Goal: Information Seeking & Learning: Learn about a topic

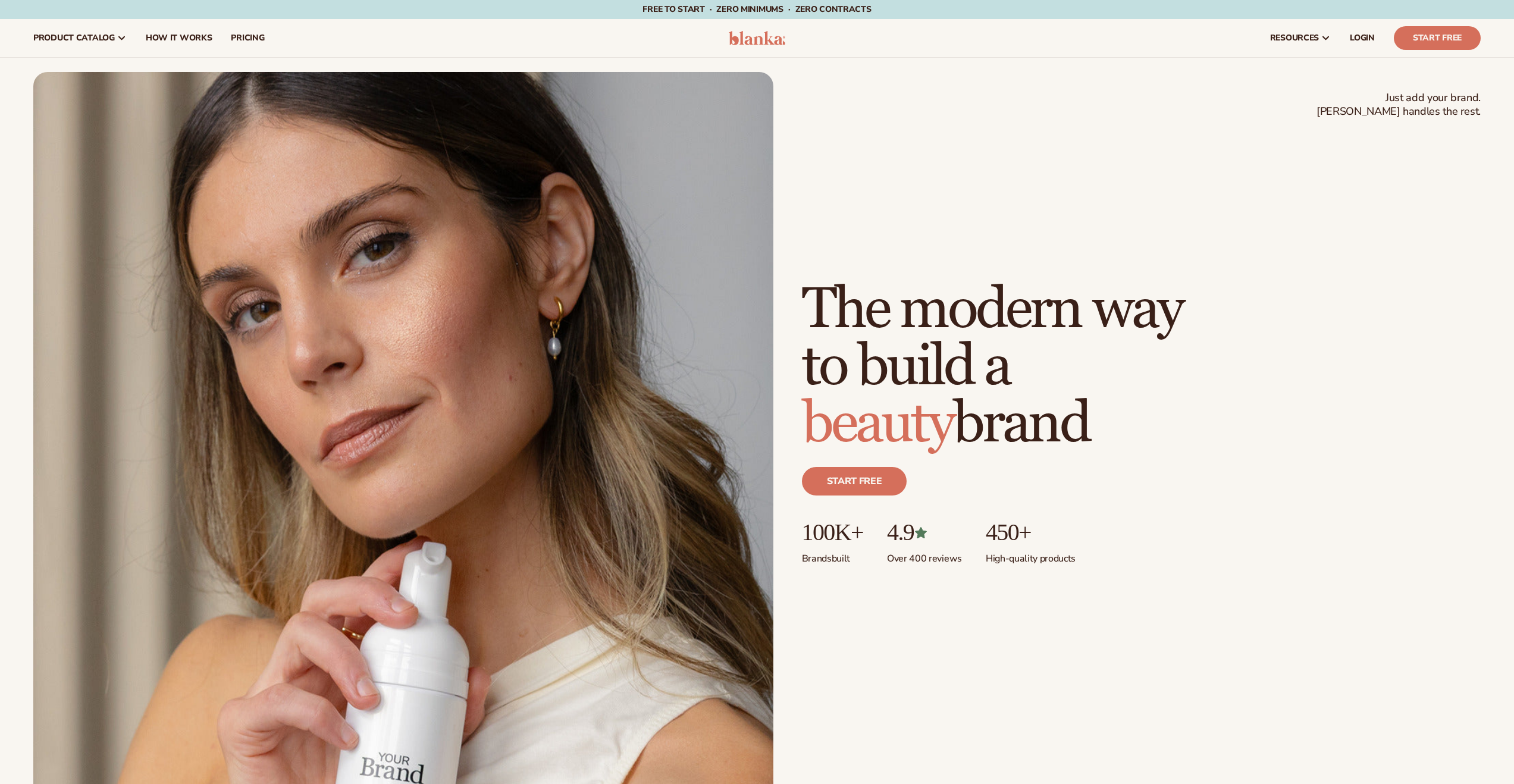
scroll to position [1, 0]
click at [234, 40] on span "pricing" at bounding box center [247, 38] width 33 height 10
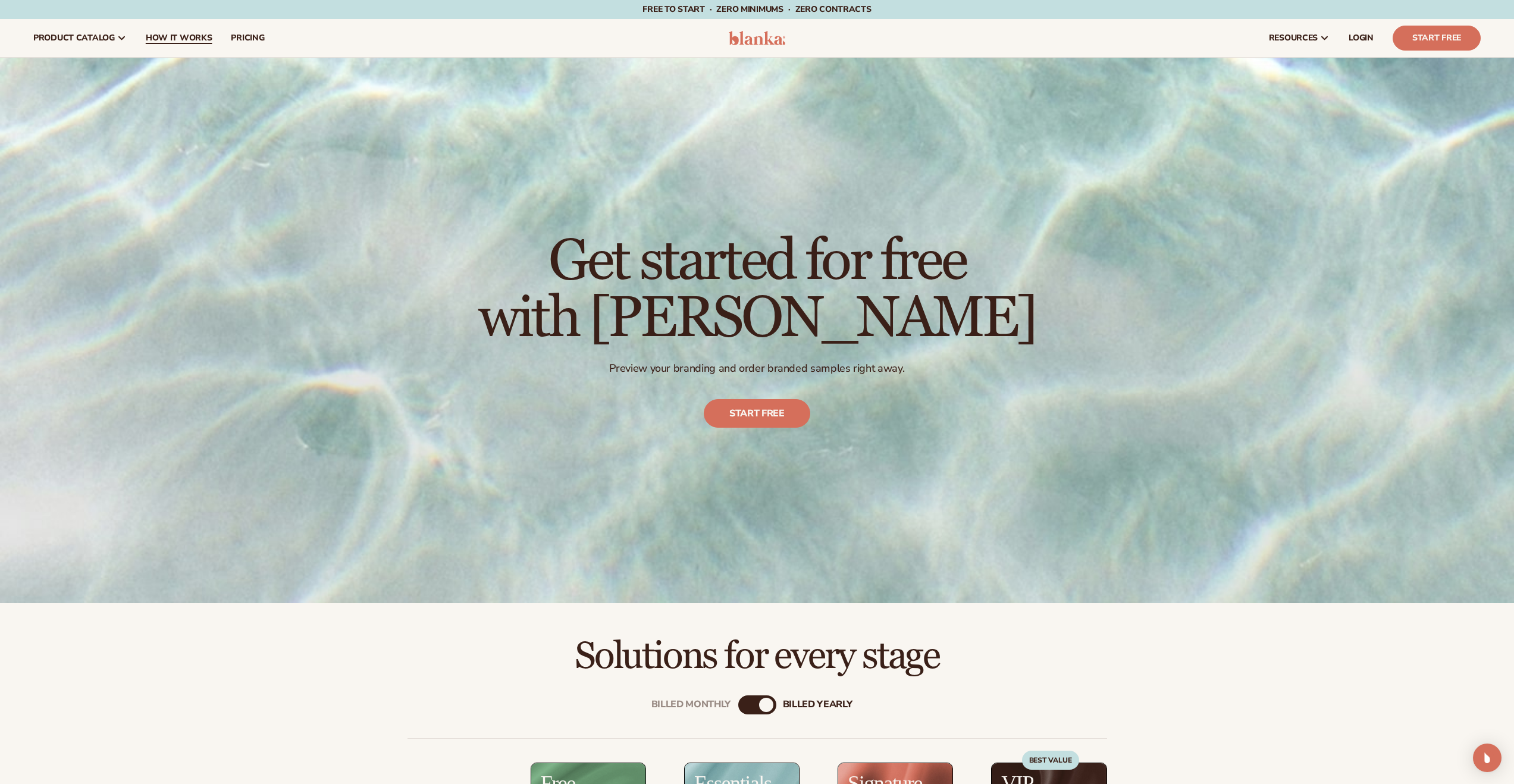
click at [176, 35] on span "How It Works" at bounding box center [179, 38] width 66 height 10
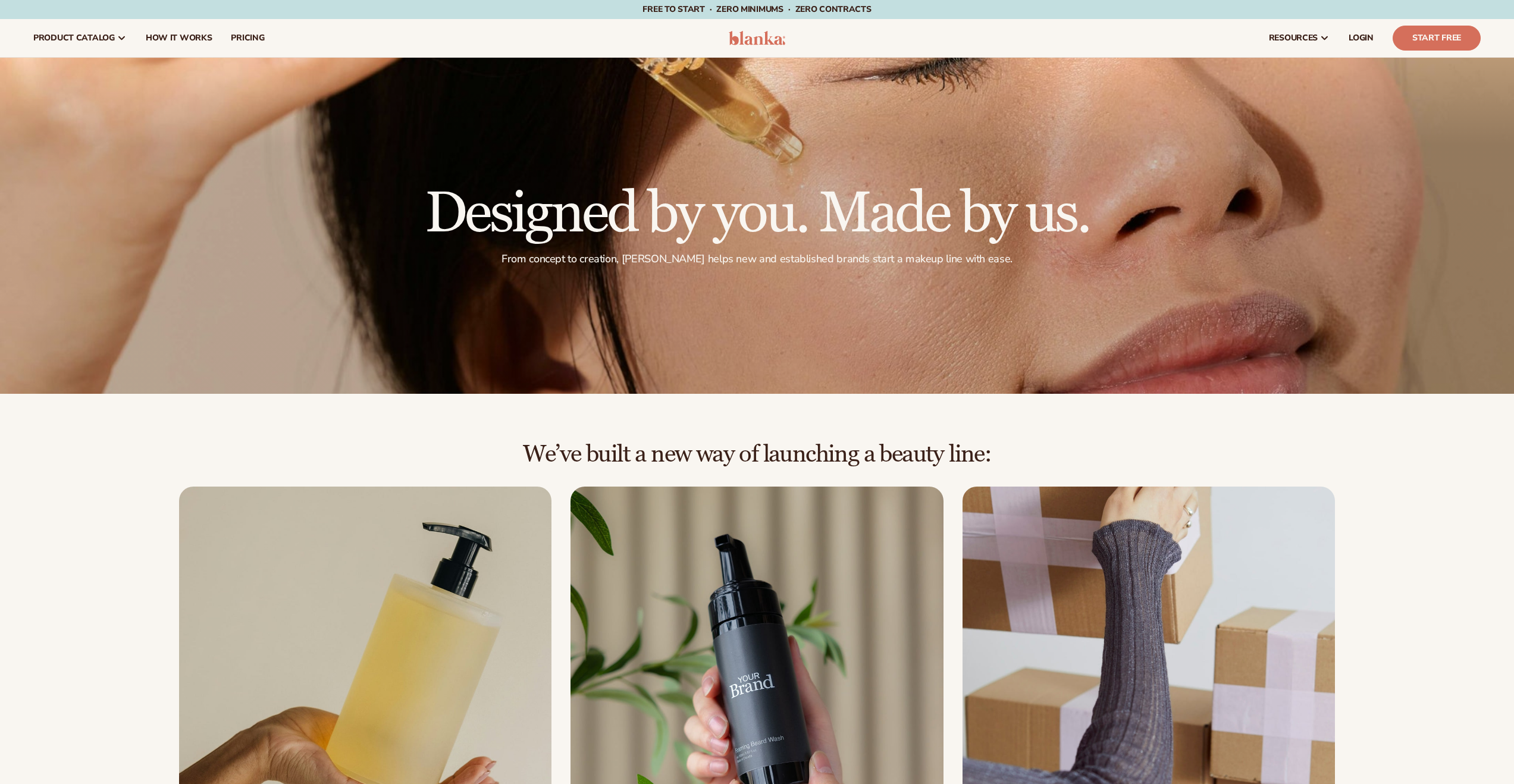
click at [252, 40] on span "pricing" at bounding box center [247, 38] width 33 height 10
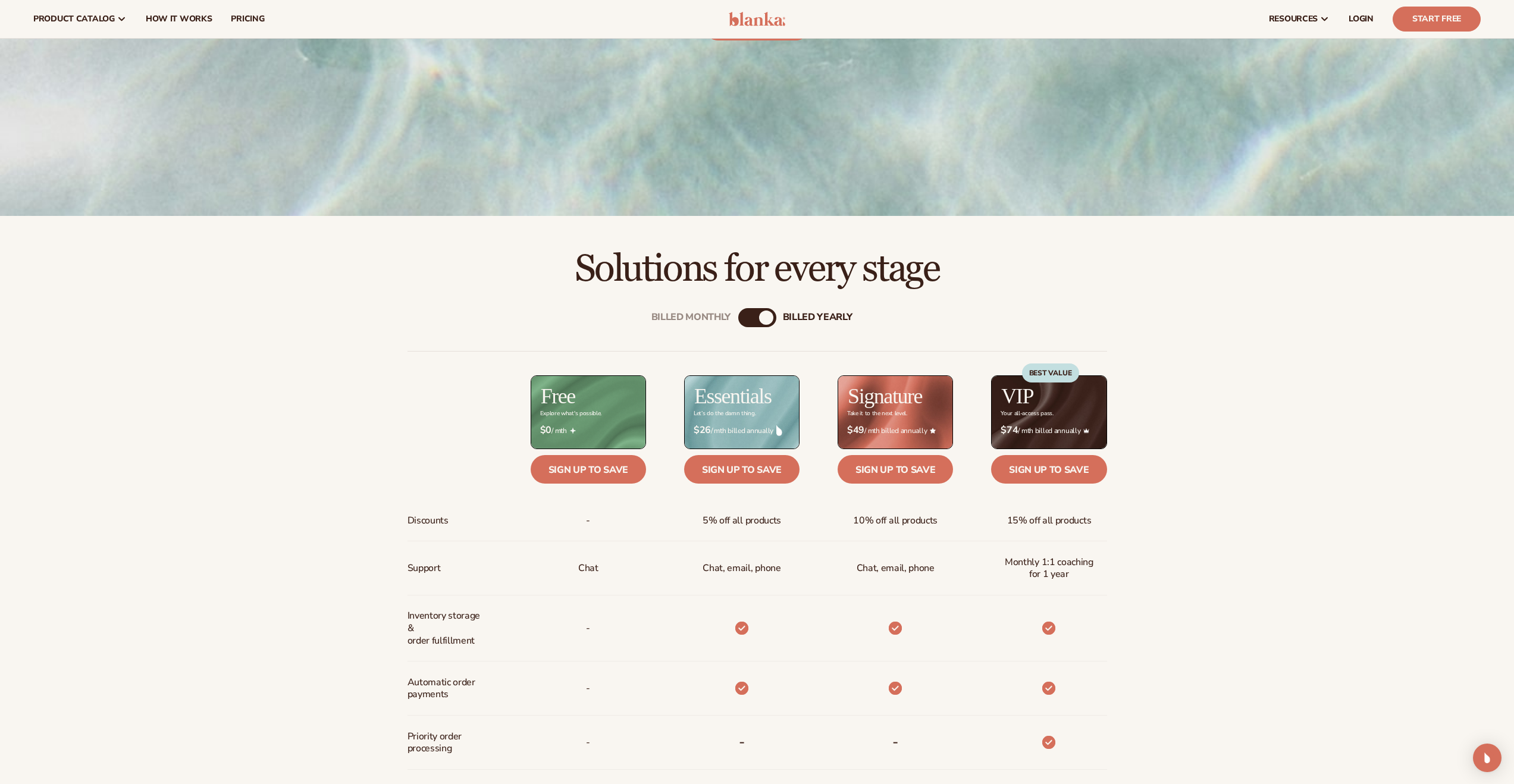
scroll to position [343, 0]
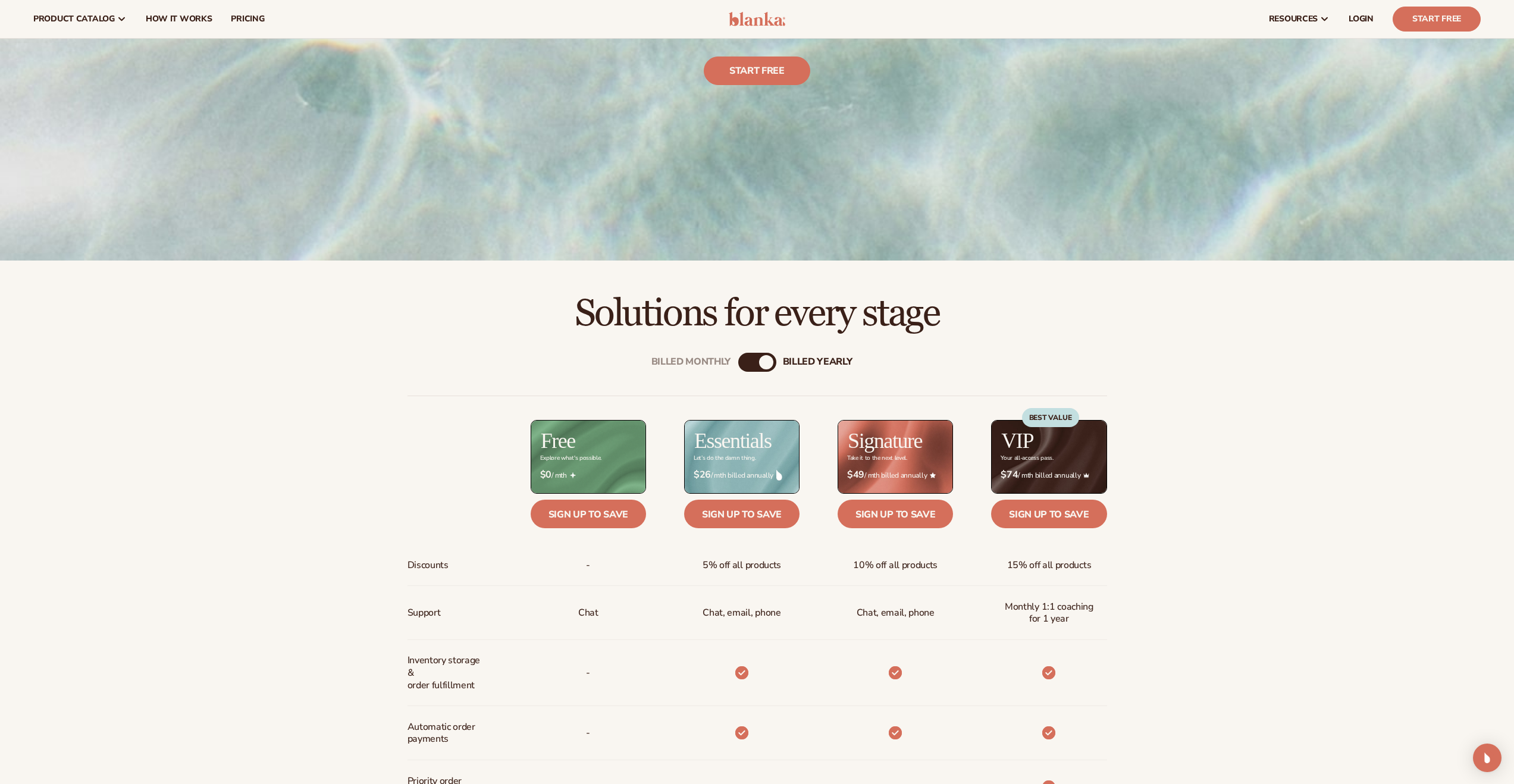
click at [750, 366] on div "Billed Monthly" at bounding box center [744, 362] width 14 height 14
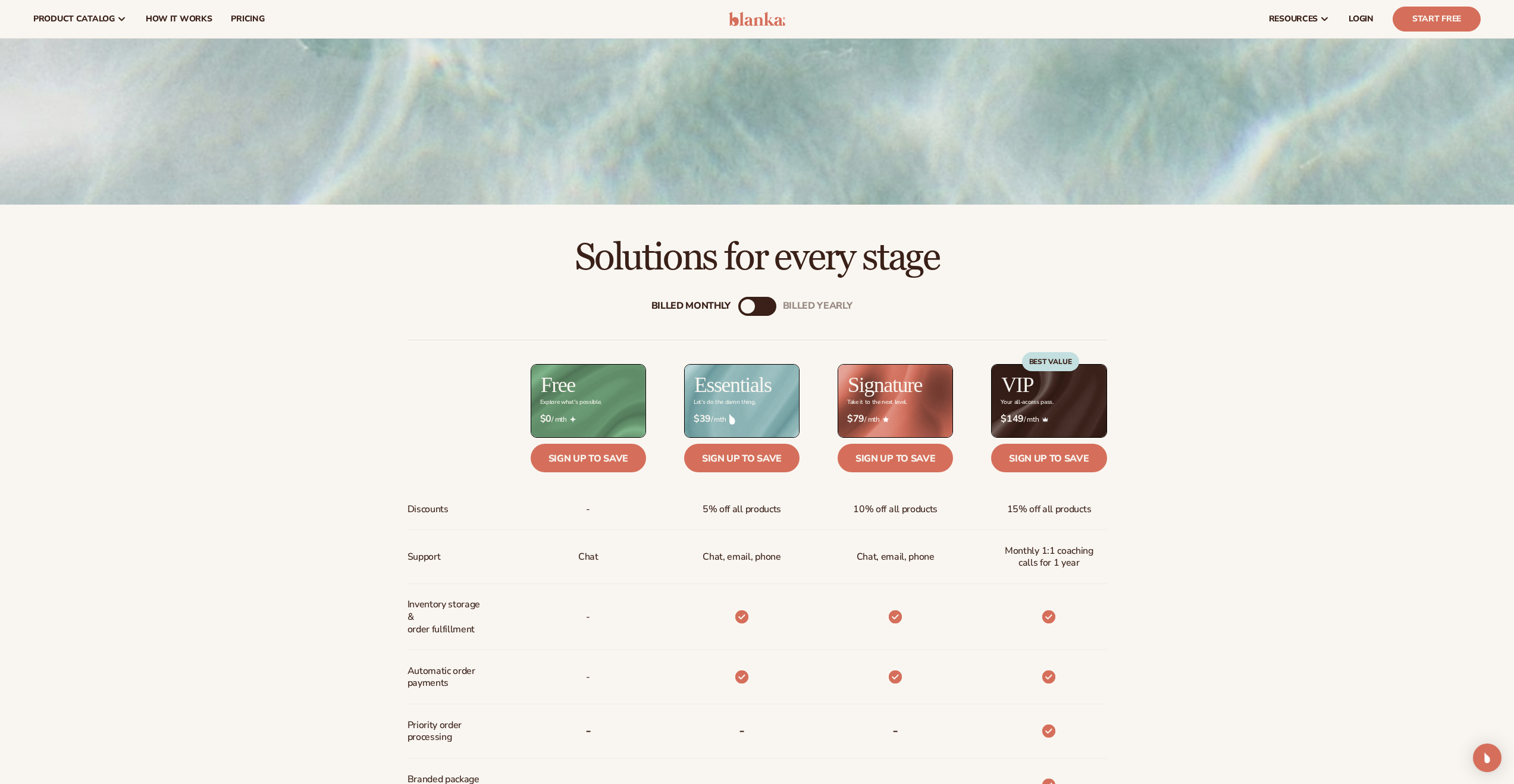
scroll to position [0, 0]
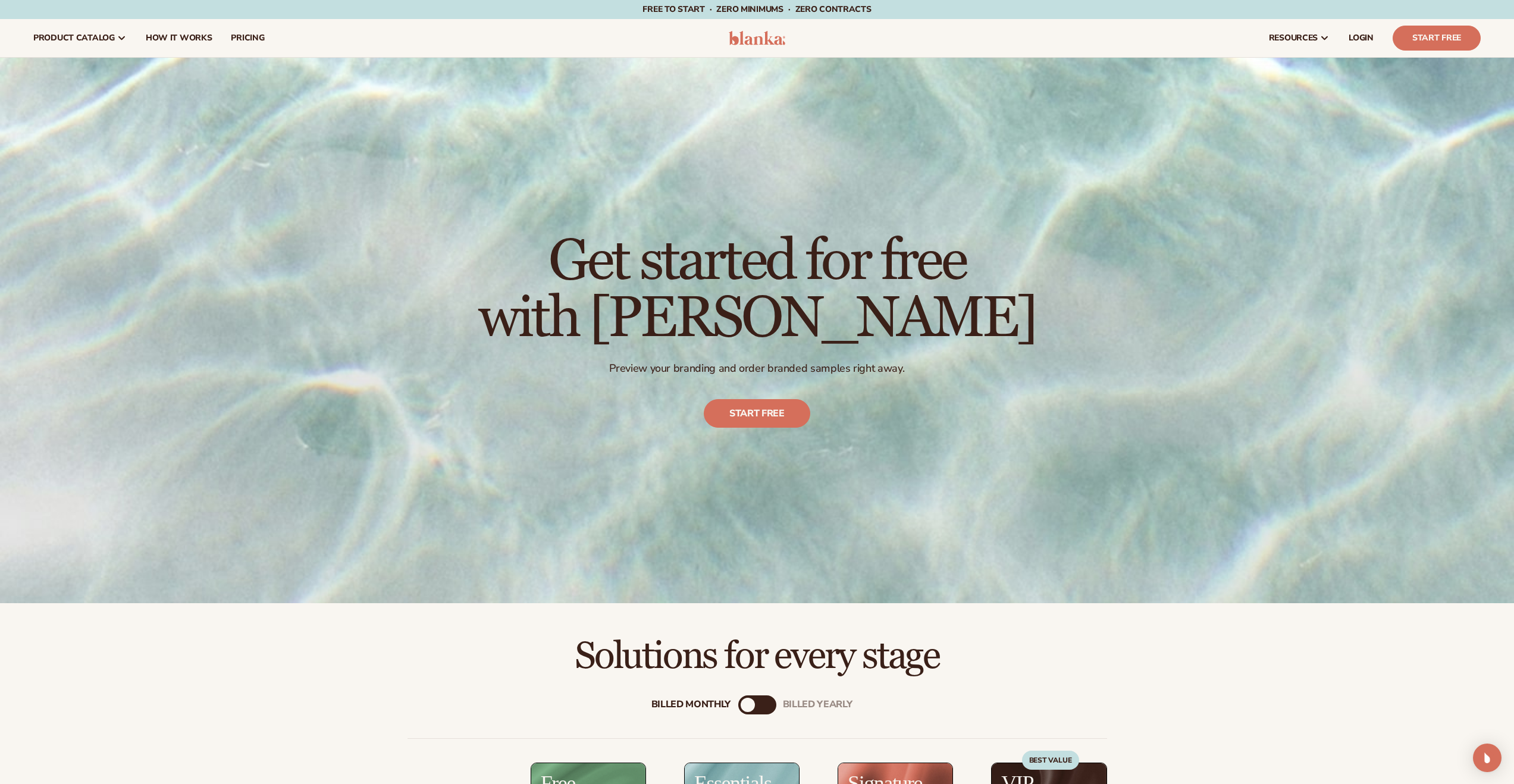
click at [958, 137] on div "Get started for free with Blanka Preview your branding and order branded sample…" at bounding box center [757, 330] width 1514 height 546
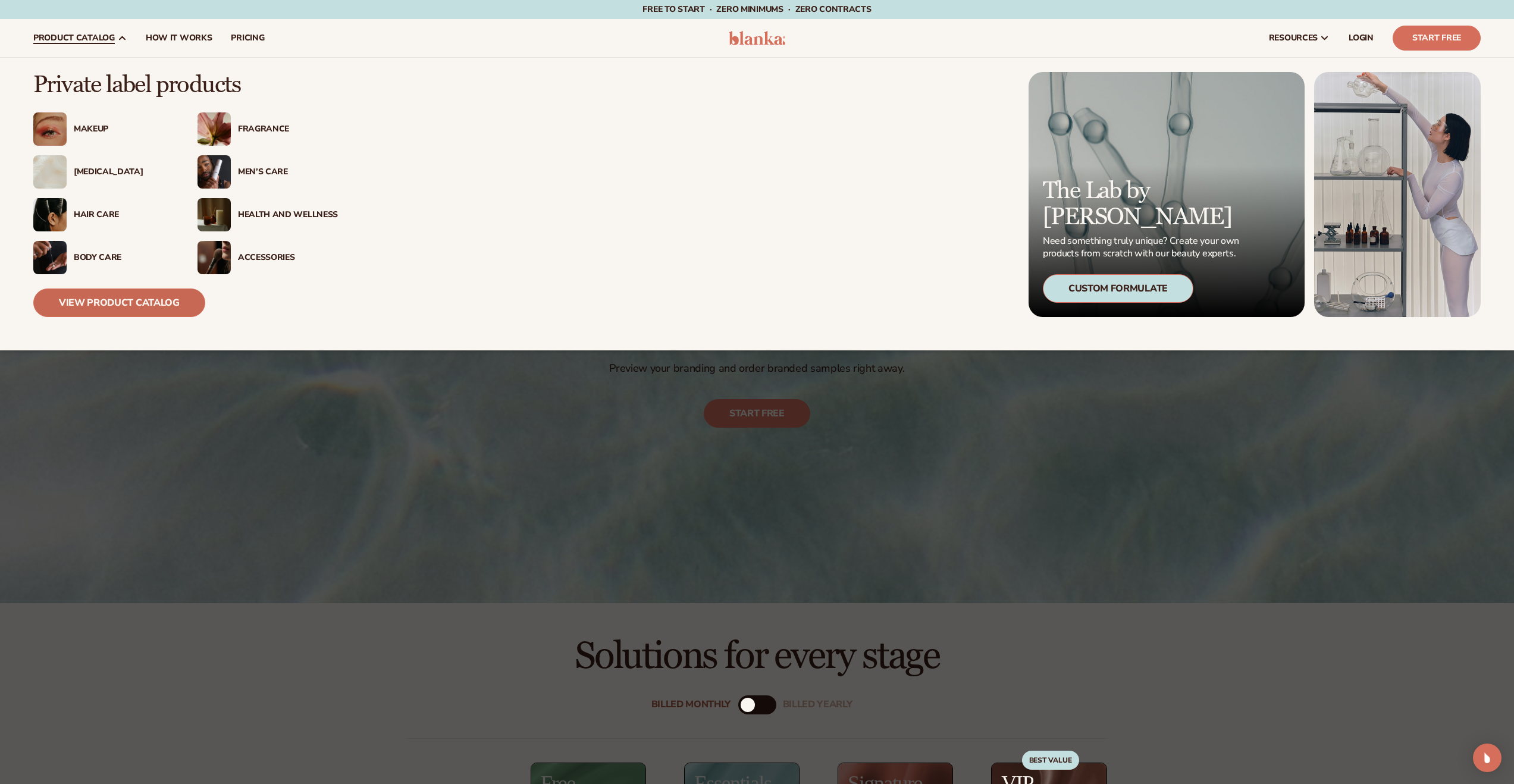
click at [147, 305] on link "View Product Catalog" at bounding box center [119, 303] width 172 height 29
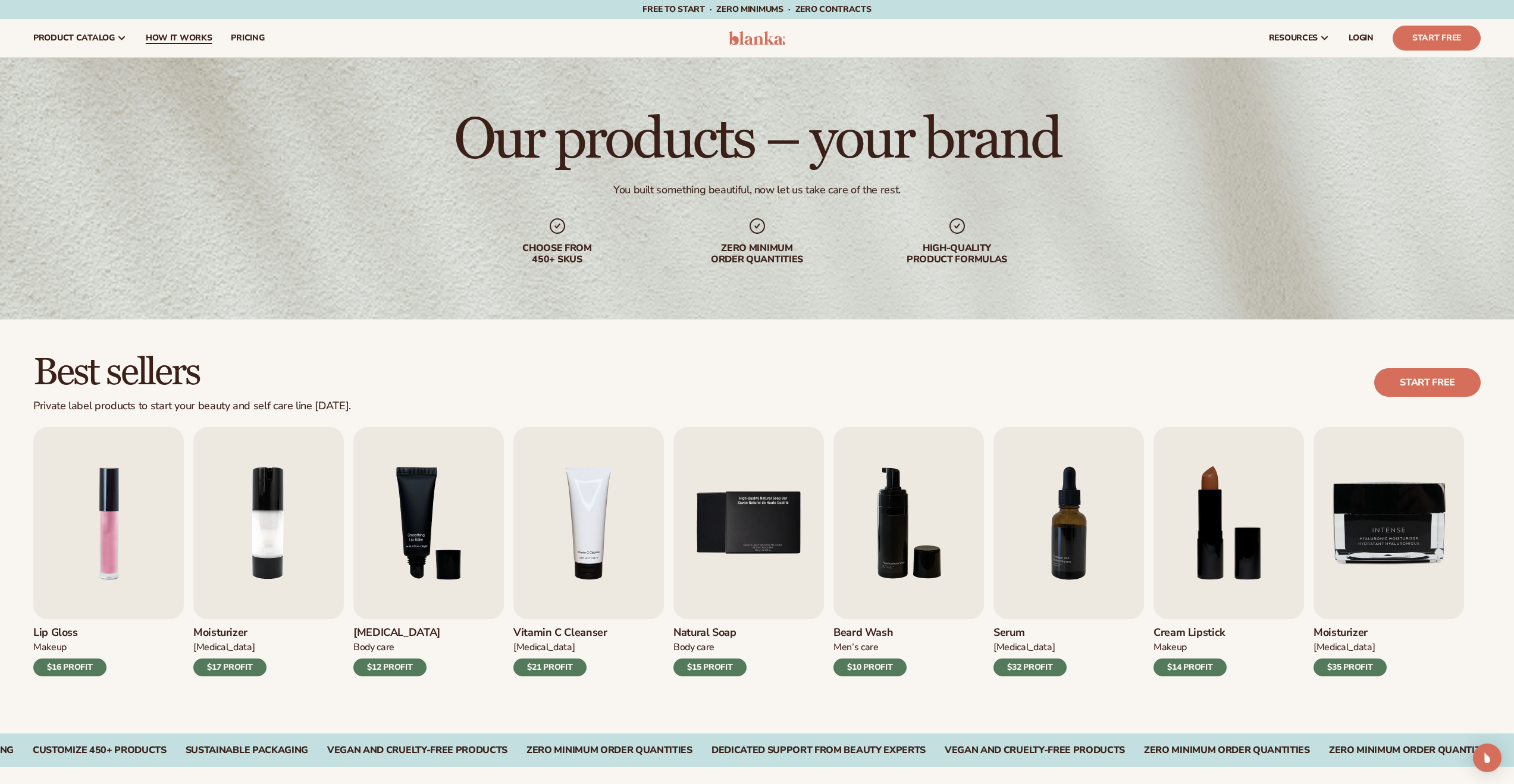
click at [179, 33] on span "How It Works" at bounding box center [179, 38] width 66 height 10
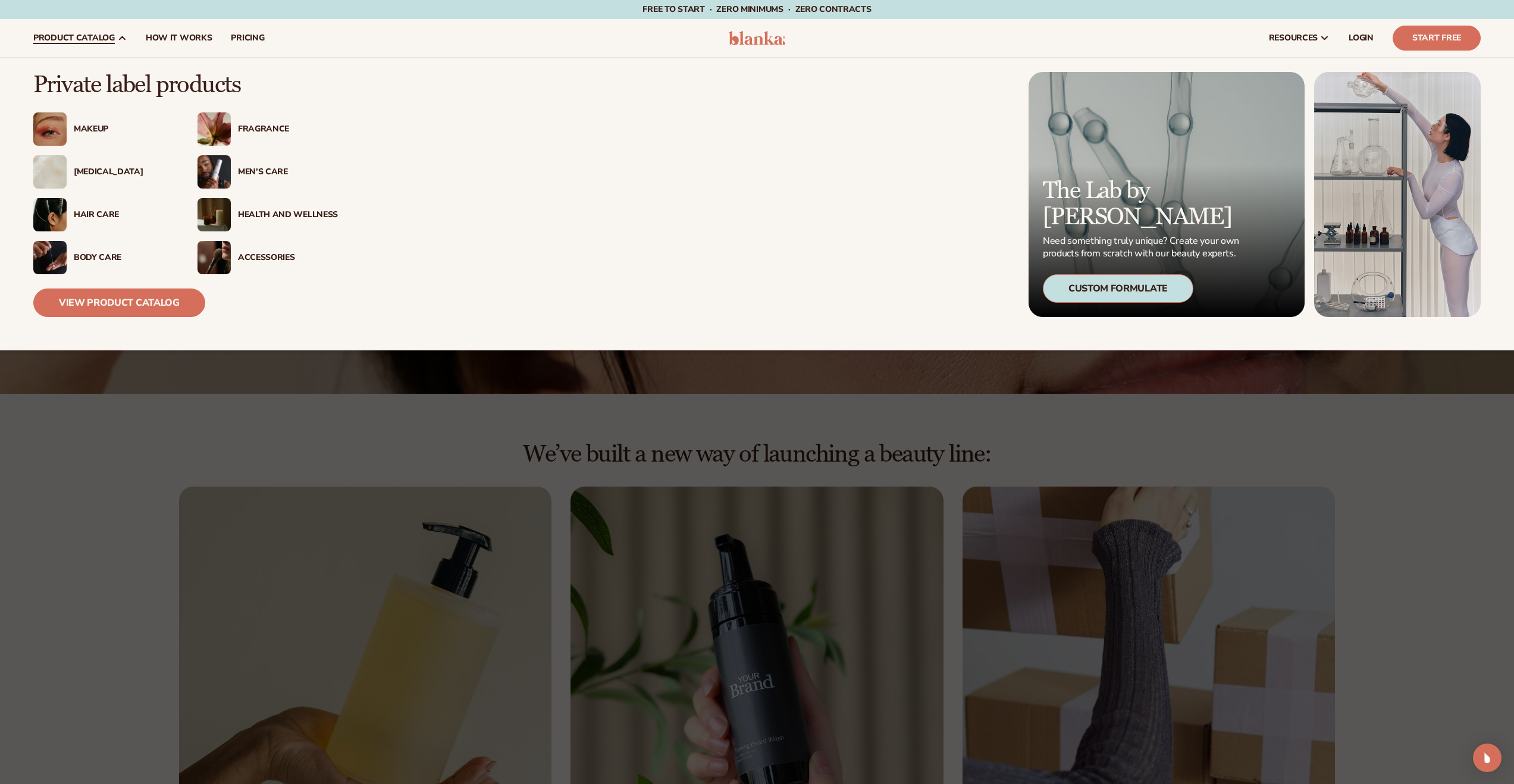
click at [90, 133] on div "Makeup" at bounding box center [123, 129] width 100 height 10
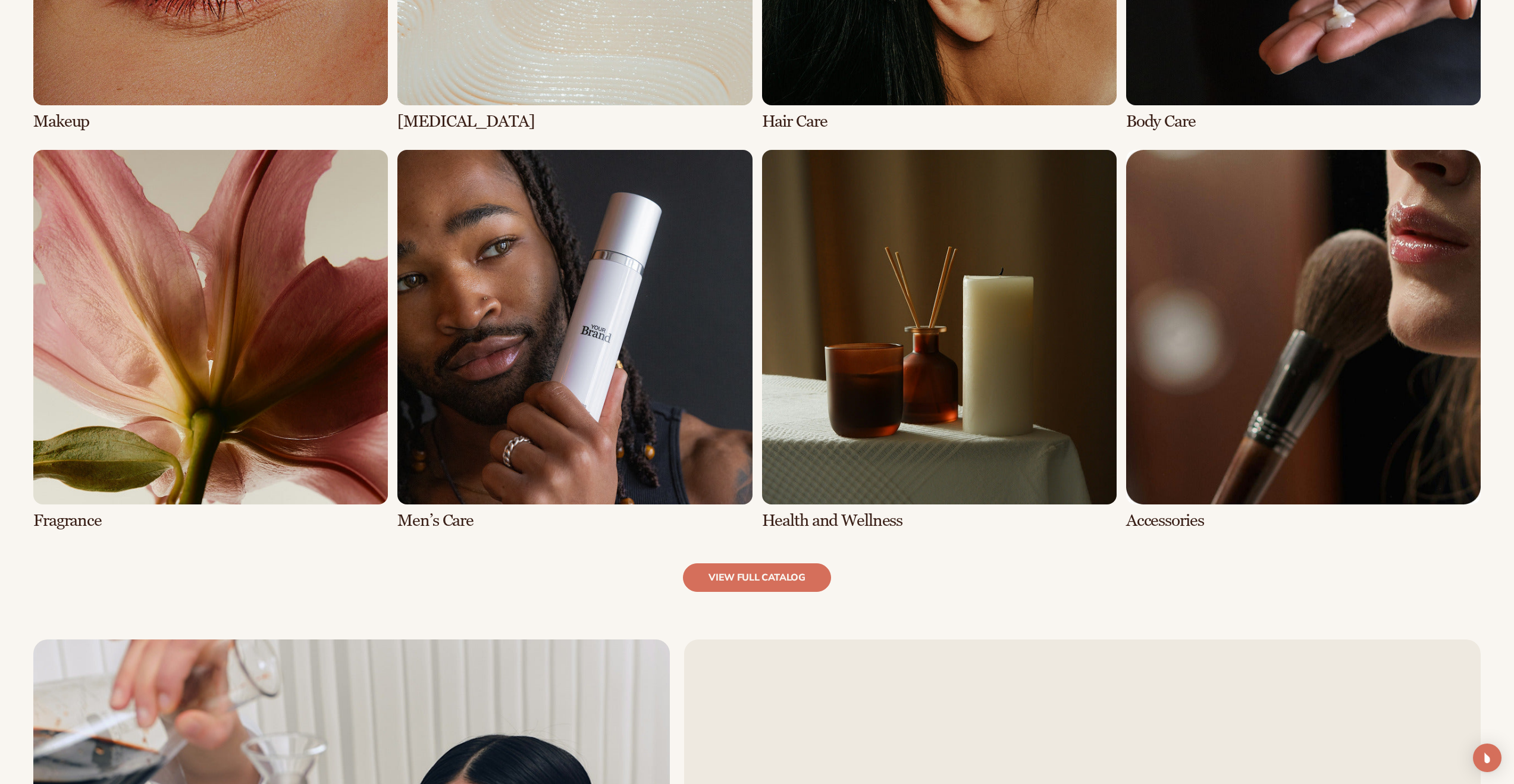
scroll to position [1144, 0]
